Goal: Communication & Community: Answer question/provide support

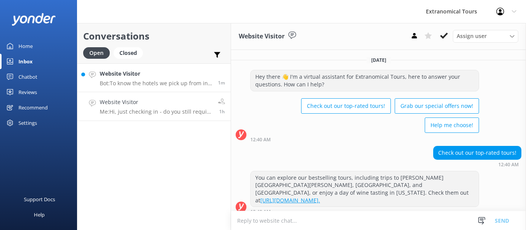
scroll to position [75, 0]
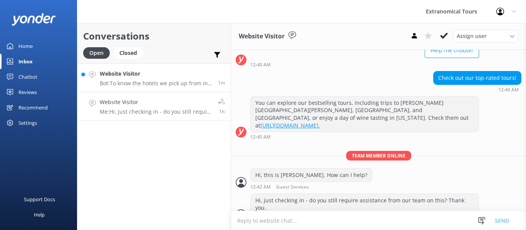
drag, startPoint x: 0, startPoint y: 0, endPoint x: 143, endPoint y: 76, distance: 162.5
click at [143, 76] on h4 "Website Visitor" at bounding box center [156, 74] width 112 height 8
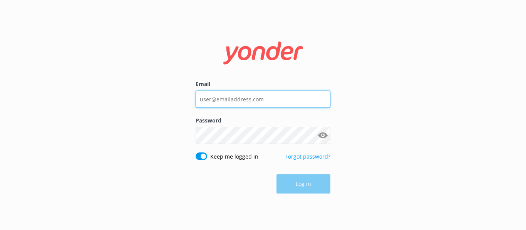
type input "[EMAIL_ADDRESS][DOMAIN_NAME]"
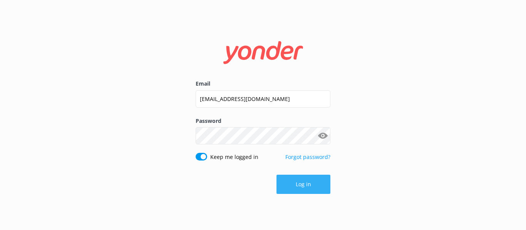
click at [295, 181] on button "Log in" at bounding box center [303, 184] width 54 height 19
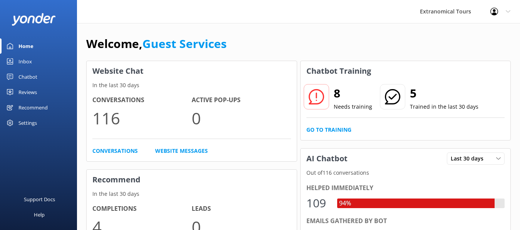
click at [37, 61] on link "Inbox" at bounding box center [38, 61] width 77 height 15
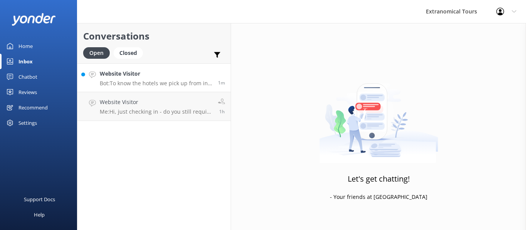
click at [160, 85] on p "Bot: To know the hotels we pick up from in [GEOGRAPHIC_DATA], please refer to t…" at bounding box center [156, 83] width 112 height 7
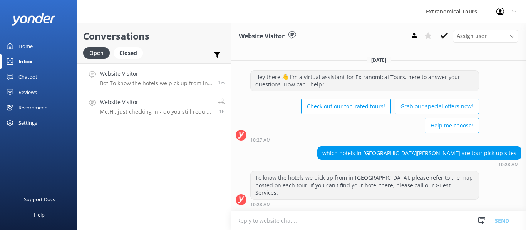
click at [158, 105] on h4 "Website Visitor" at bounding box center [156, 102] width 112 height 8
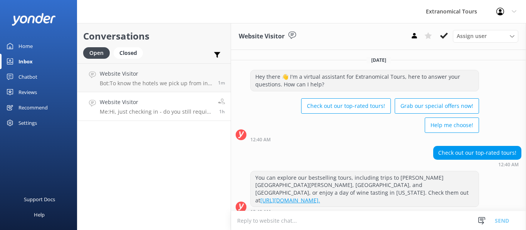
scroll to position [75, 0]
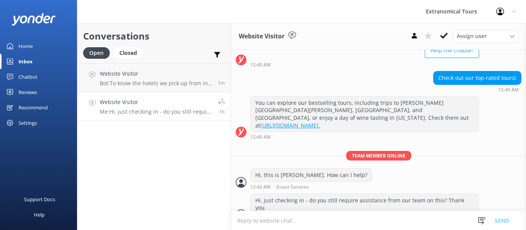
click at [475, 224] on div "Snippets Manage Still Need Further Assistance? Hi, just checking in - do you st…" at bounding box center [496, 221] width 60 height 19
click at [481, 223] on use at bounding box center [481, 220] width 7 height 7
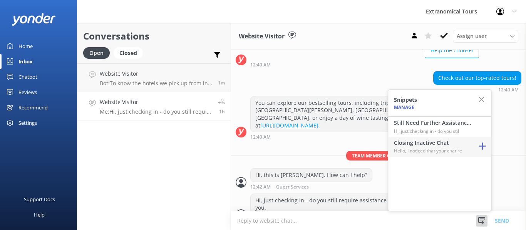
click at [427, 145] on h4 "Closing Inactive Chat" at bounding box center [432, 143] width 77 height 8
type textarea "Hello, I noticed that your chat remains open, but inactive. I will close this l…"
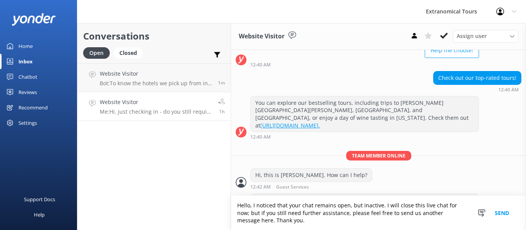
click at [501, 213] on button "Send" at bounding box center [501, 213] width 29 height 34
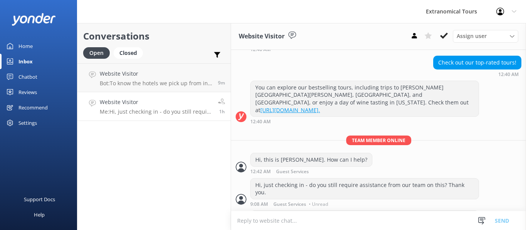
scroll to position [115, 0]
